Goal: Information Seeking & Learning: Check status

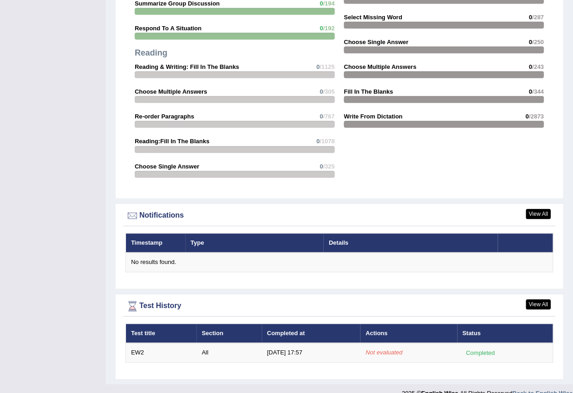
scroll to position [929, 0]
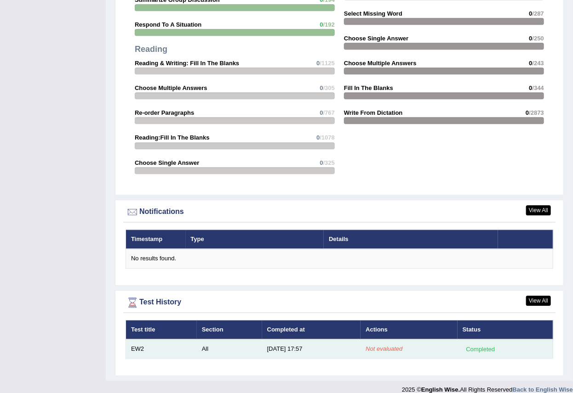
drag, startPoint x: 416, startPoint y: 346, endPoint x: 410, endPoint y: 345, distance: 5.7
click at [414, 345] on td "Not evaluated" at bounding box center [408, 349] width 97 height 19
click at [410, 344] on td "Not evaluated" at bounding box center [408, 349] width 97 height 19
click at [407, 343] on td "Not evaluated" at bounding box center [408, 349] width 97 height 19
click at [171, 340] on td "EW2" at bounding box center [161, 349] width 71 height 19
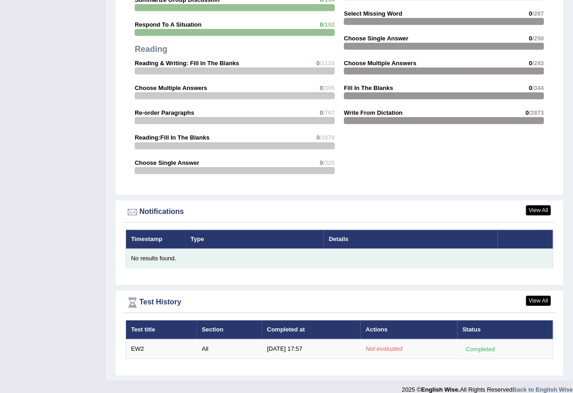
click at [186, 255] on div "No results found." at bounding box center [339, 259] width 416 height 9
click at [237, 249] on td "No results found." at bounding box center [339, 258] width 427 height 19
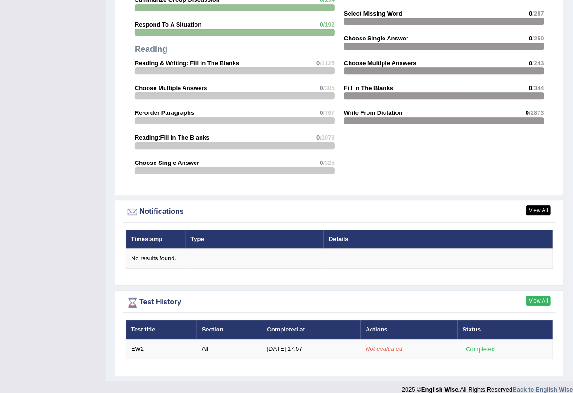
click at [537, 296] on link "View All" at bounding box center [538, 301] width 25 height 10
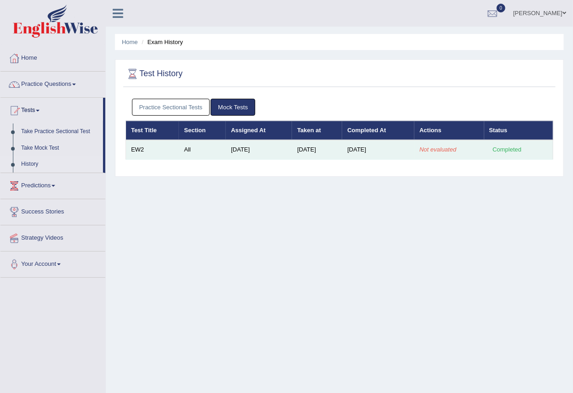
click at [484, 150] on td "Completed" at bounding box center [518, 149] width 69 height 19
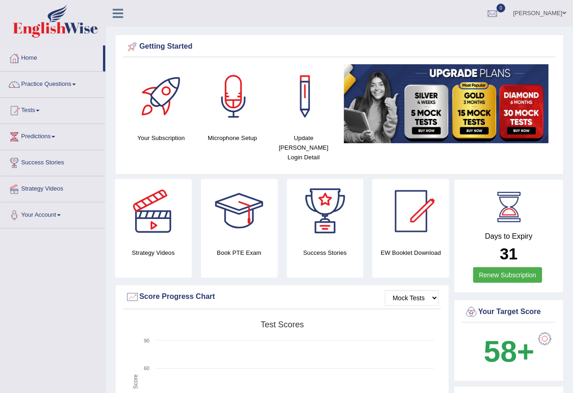
click at [541, 14] on link "[PERSON_NAME]" at bounding box center [539, 12] width 67 height 24
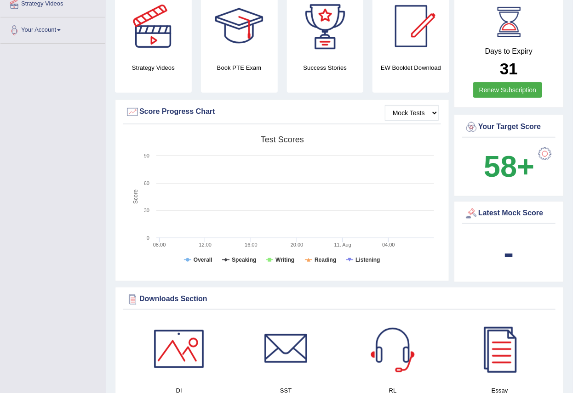
scroll to position [102, 0]
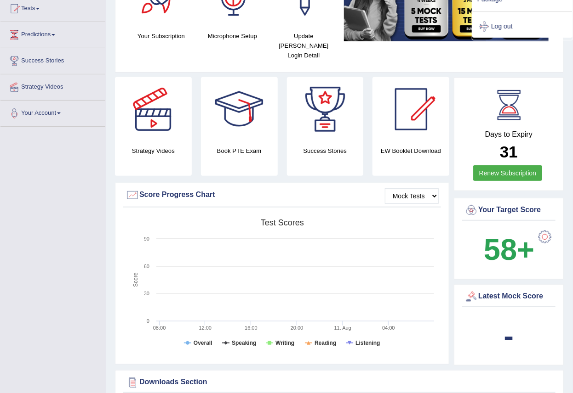
click at [220, 123] on div at bounding box center [239, 109] width 64 height 64
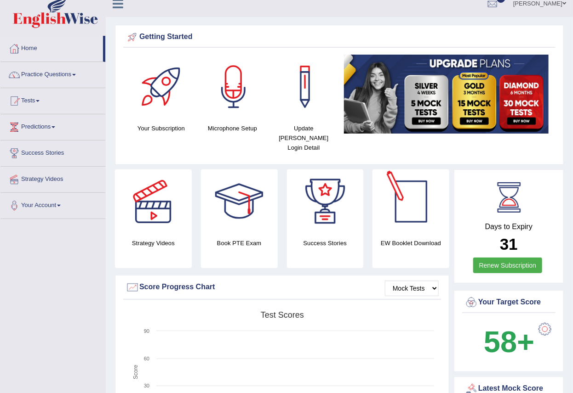
scroll to position [0, 0]
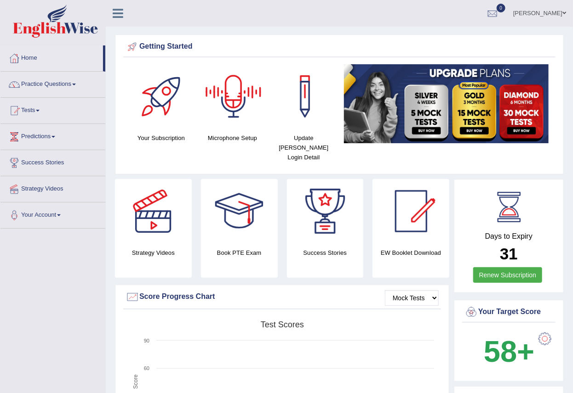
click at [543, 11] on link "Ali baran karakaya" at bounding box center [539, 12] width 67 height 24
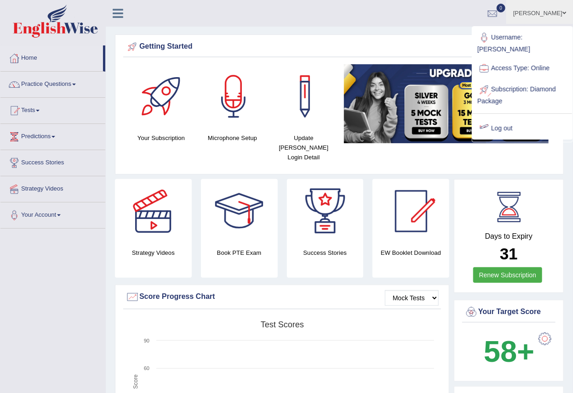
click at [492, 118] on link "Log out" at bounding box center [522, 128] width 99 height 21
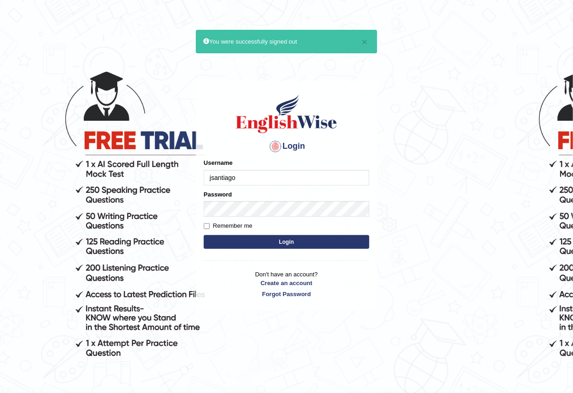
type input "jsantiago"
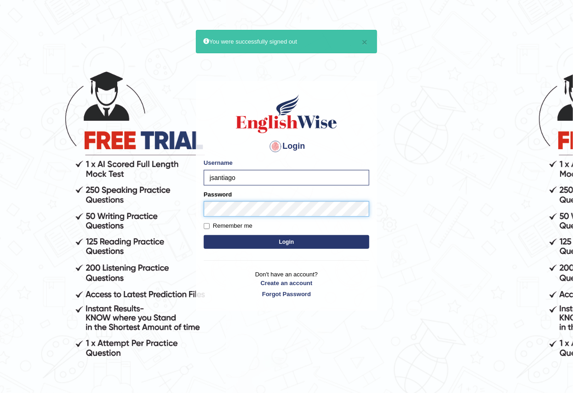
click at [204, 235] on button "Login" at bounding box center [286, 242] width 165 height 14
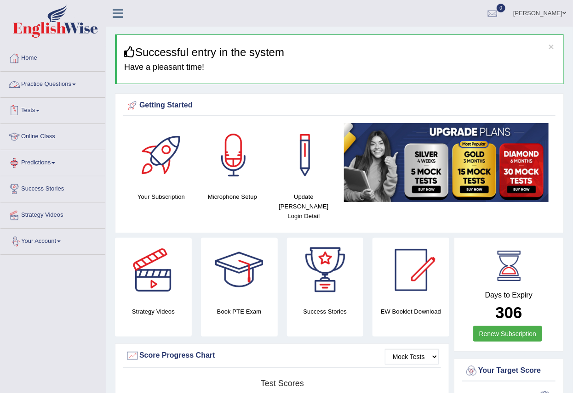
click at [29, 104] on link "Tests" at bounding box center [52, 109] width 105 height 23
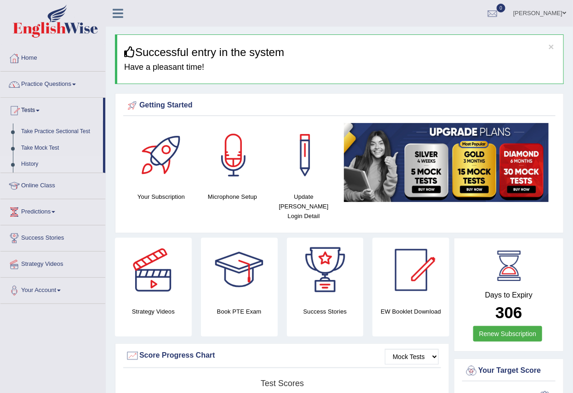
click at [30, 165] on link "History" at bounding box center [60, 164] width 86 height 17
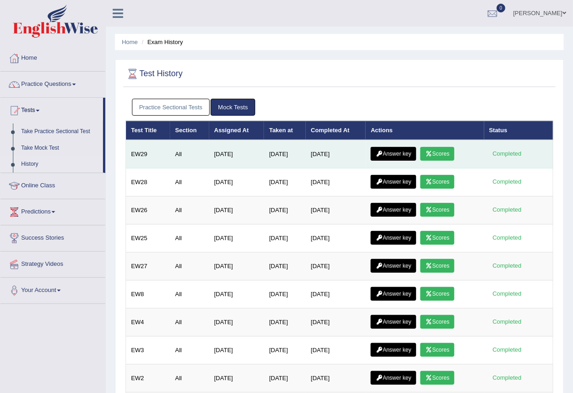
click at [432, 153] on icon at bounding box center [428, 154] width 7 height 6
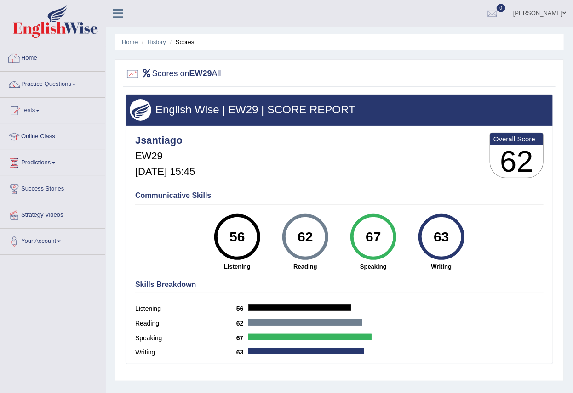
click at [28, 66] on link "Home" at bounding box center [52, 57] width 105 height 23
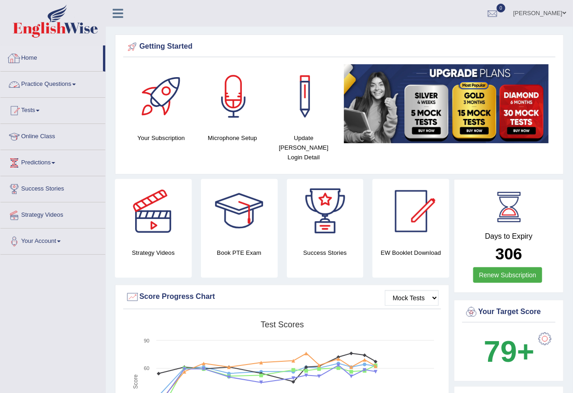
click at [29, 51] on link "Home" at bounding box center [51, 57] width 103 height 23
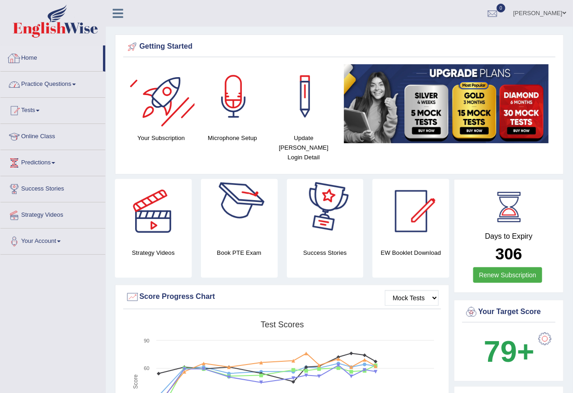
click at [57, 87] on link "Practice Questions" at bounding box center [52, 83] width 105 height 23
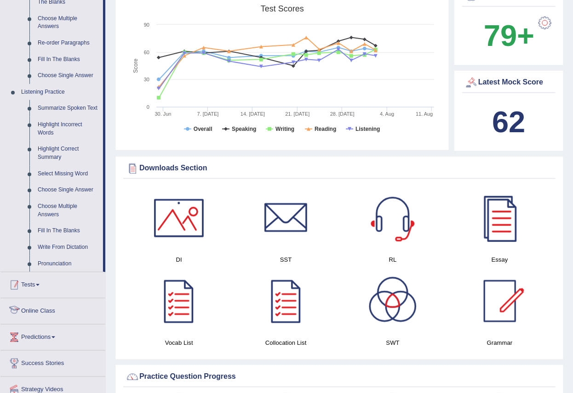
scroll to position [306, 0]
